Goal: Transaction & Acquisition: Purchase product/service

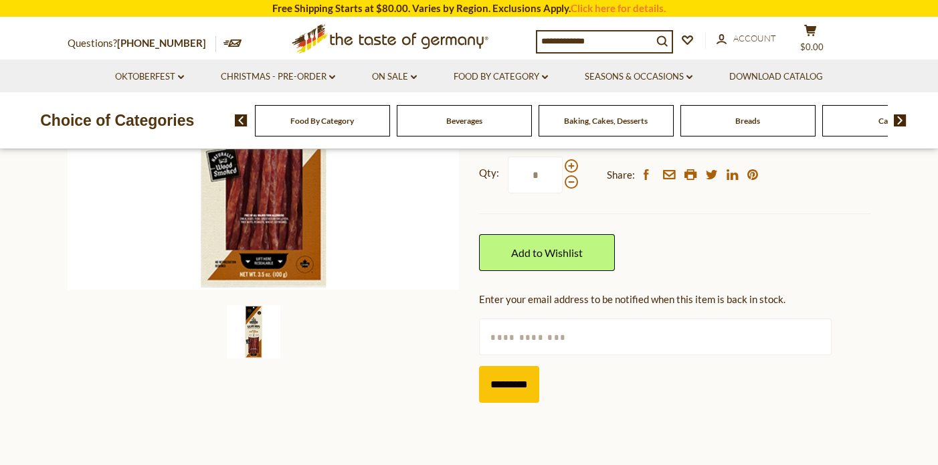
scroll to position [331, 0]
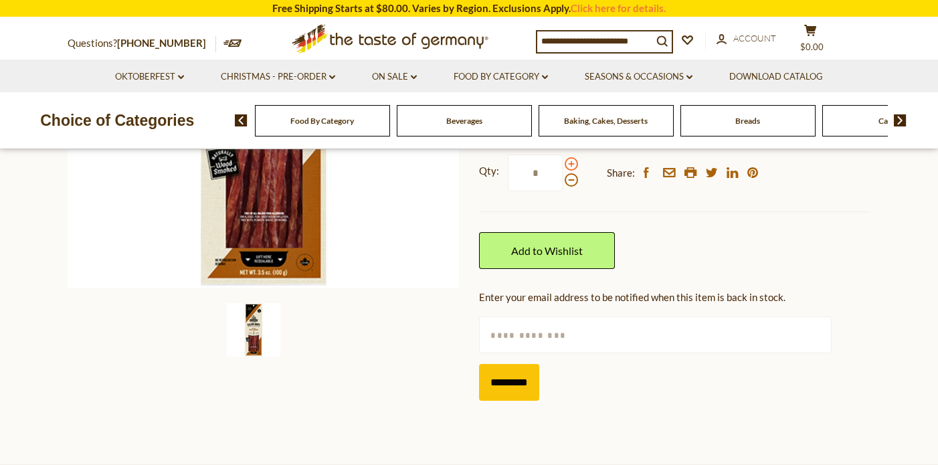
click at [571, 165] on span at bounding box center [571, 163] width 13 height 13
click at [563, 165] on input "*" at bounding box center [535, 173] width 55 height 37
click at [571, 165] on span at bounding box center [571, 163] width 13 height 13
click at [563, 165] on input "*" at bounding box center [535, 173] width 55 height 37
click at [571, 165] on span at bounding box center [571, 163] width 13 height 13
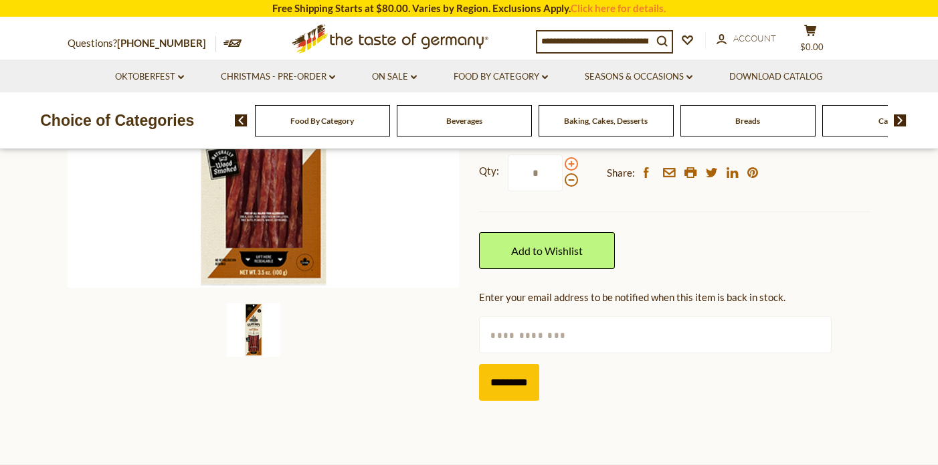
click at [563, 165] on input "*" at bounding box center [535, 173] width 55 height 37
click at [571, 165] on span at bounding box center [571, 163] width 13 height 13
click at [563, 165] on input "*" at bounding box center [535, 173] width 55 height 37
click at [571, 165] on span at bounding box center [571, 163] width 13 height 13
click at [563, 165] on input "*" at bounding box center [535, 173] width 55 height 37
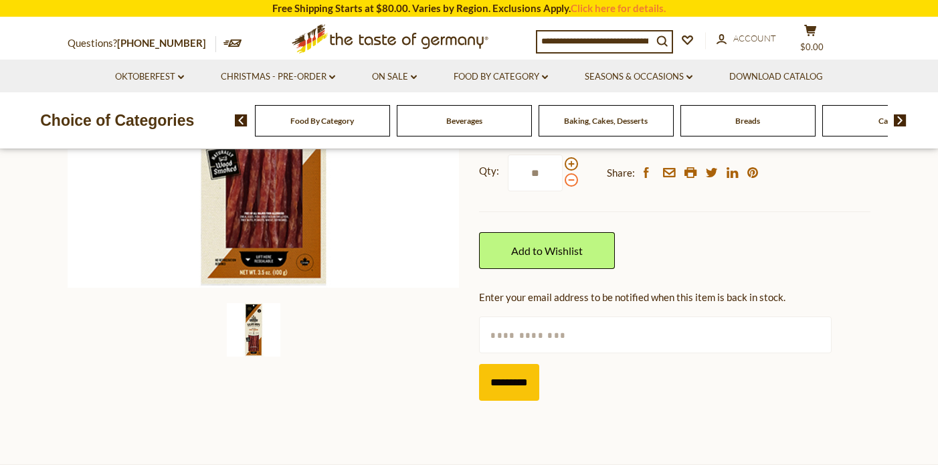
click at [573, 183] on span at bounding box center [571, 179] width 13 height 13
click at [563, 183] on input "**" at bounding box center [535, 173] width 55 height 37
click at [571, 168] on span at bounding box center [571, 163] width 13 height 13
click at [563, 168] on input "*" at bounding box center [535, 173] width 55 height 37
type input "**"
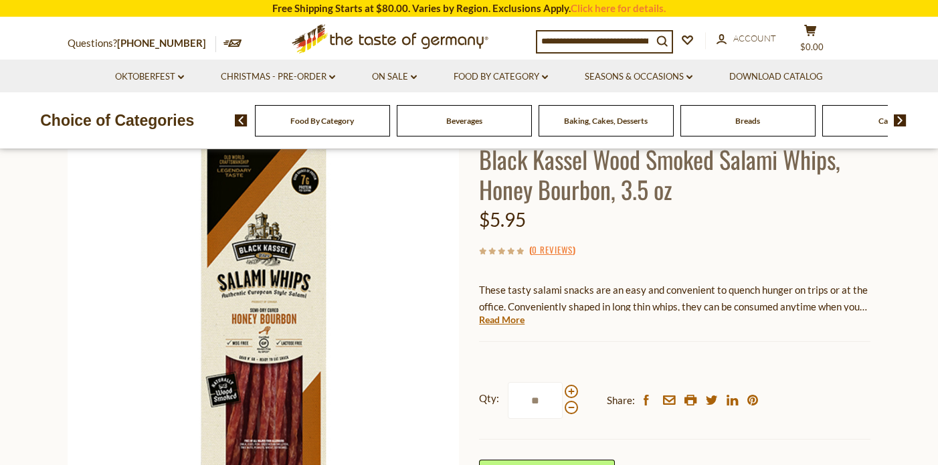
scroll to position [0, 0]
